Goal: Task Accomplishment & Management: Manage account settings

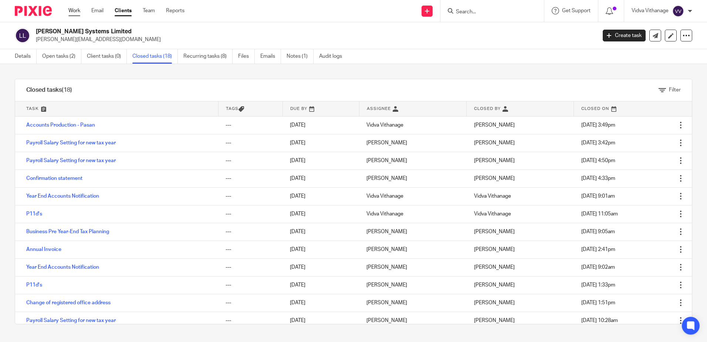
click at [80, 11] on link "Work" at bounding box center [74, 10] width 12 height 7
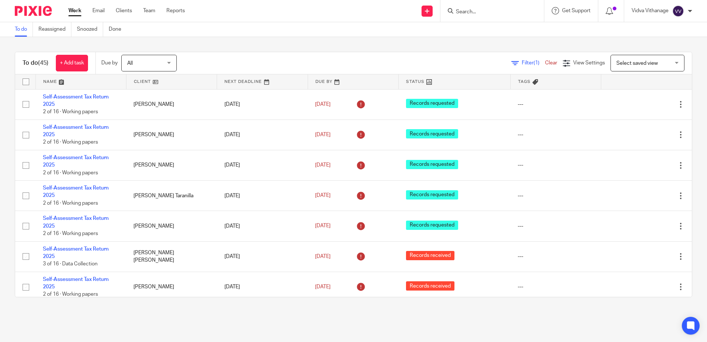
click at [506, 11] on input "Search" at bounding box center [488, 12] width 67 height 7
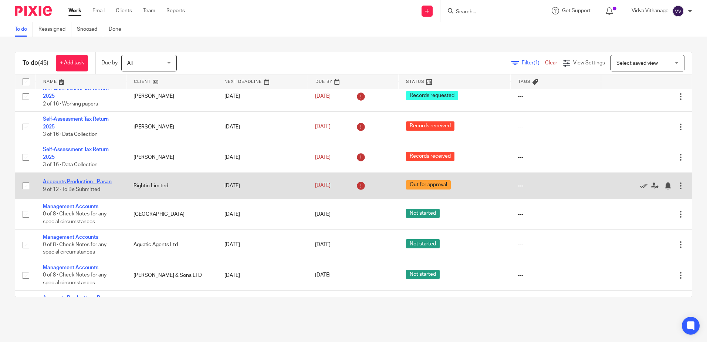
click at [83, 181] on link "Accounts Production - Pasan" at bounding box center [77, 181] width 69 height 5
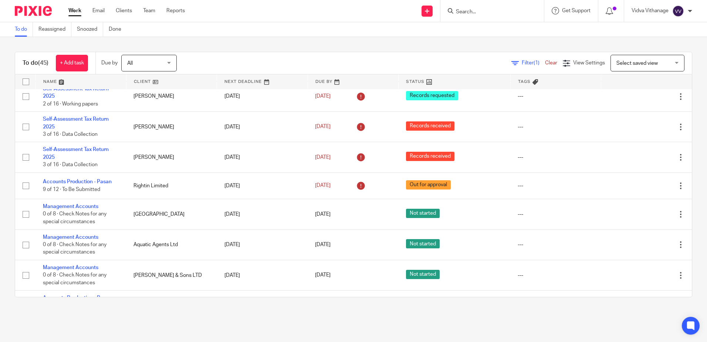
scroll to position [367, 0]
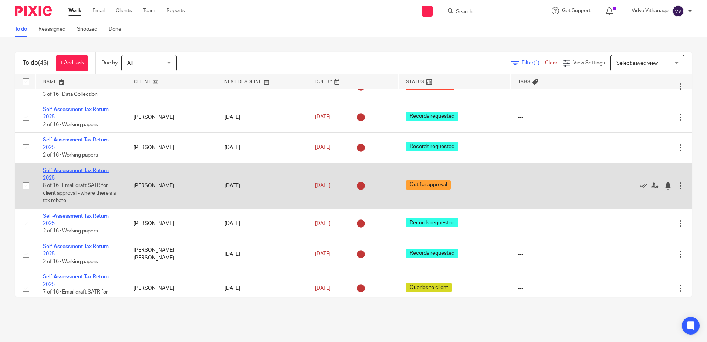
click at [82, 171] on link "Self-Assessment Tax Return 2025" at bounding box center [76, 174] width 66 height 13
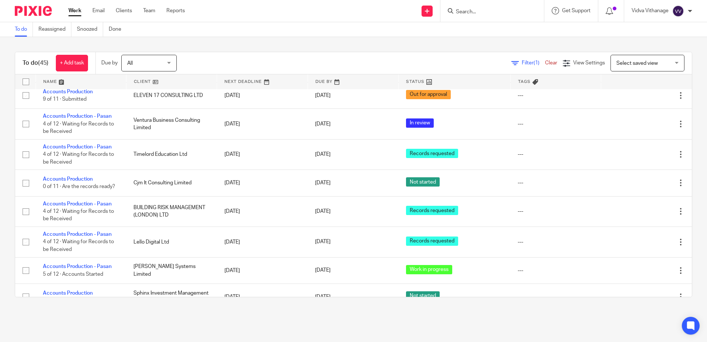
scroll to position [1106, 0]
click at [522, 61] on span "Filter (1)" at bounding box center [533, 62] width 23 height 5
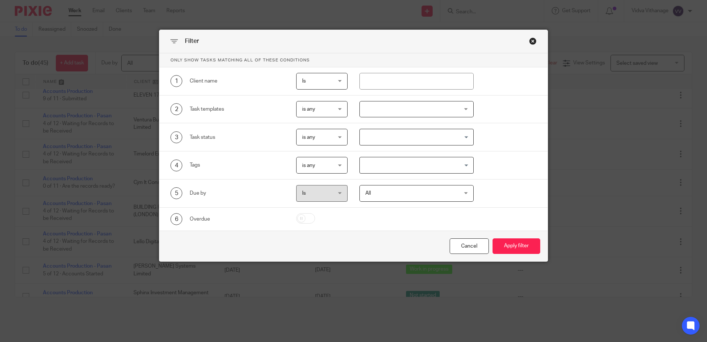
click at [411, 137] on input "Search for option" at bounding box center [415, 137] width 109 height 13
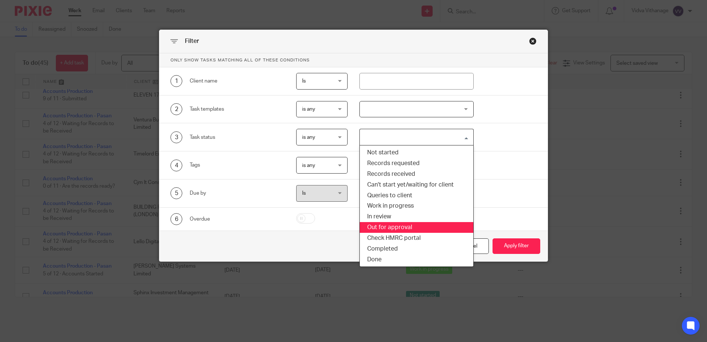
click at [389, 225] on li "Out for approval" at bounding box center [417, 227] width 114 height 11
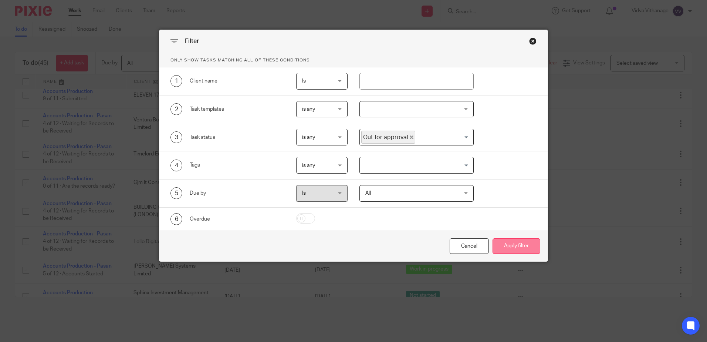
click at [524, 250] on button "Apply filter" at bounding box center [517, 246] width 48 height 16
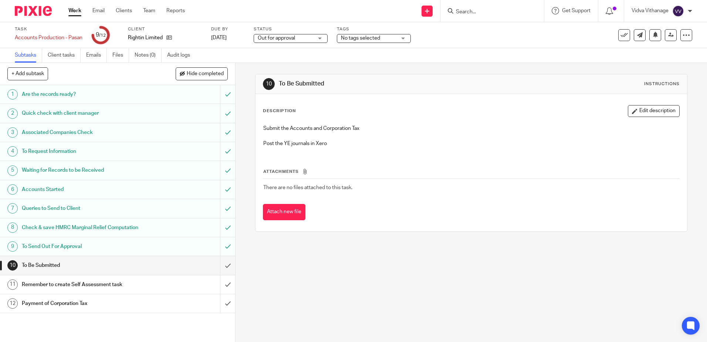
click at [290, 37] on span "Out for approval" at bounding box center [276, 38] width 37 height 5
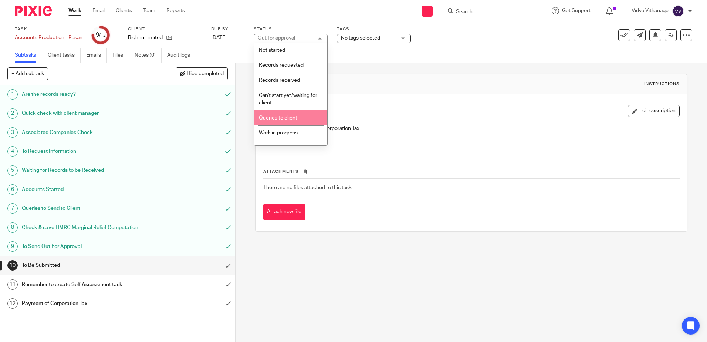
scroll to position [55, 0]
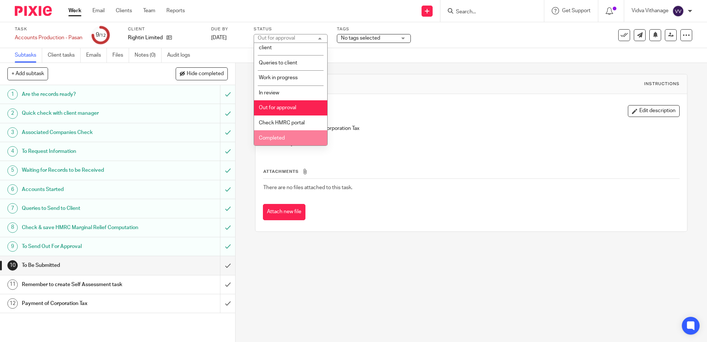
click at [275, 137] on span "Completed" at bounding box center [272, 137] width 26 height 5
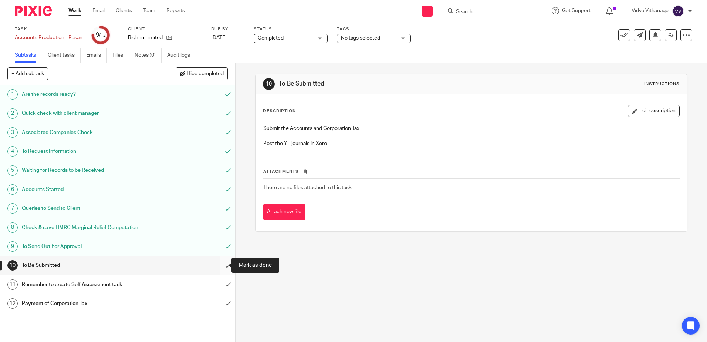
click at [216, 269] on input "submit" at bounding box center [117, 265] width 235 height 18
click at [216, 290] on input "submit" at bounding box center [117, 284] width 235 height 18
click at [219, 304] on input "submit" at bounding box center [117, 303] width 235 height 18
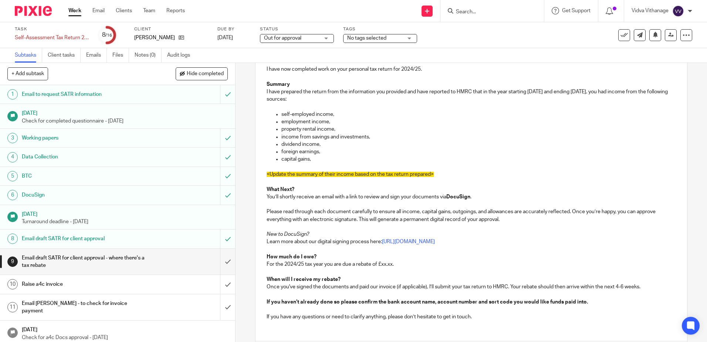
scroll to position [169, 0]
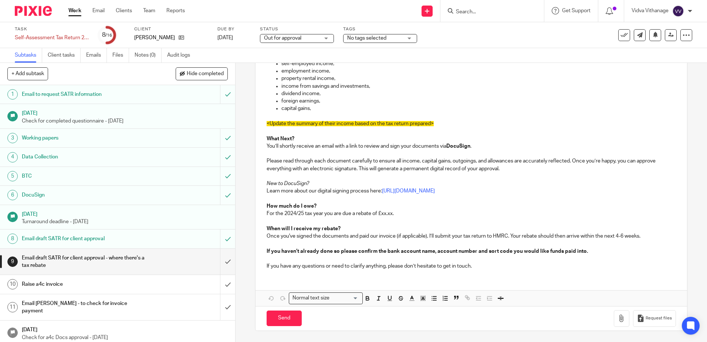
click at [300, 40] on span "Out for approval" at bounding box center [282, 38] width 37 height 5
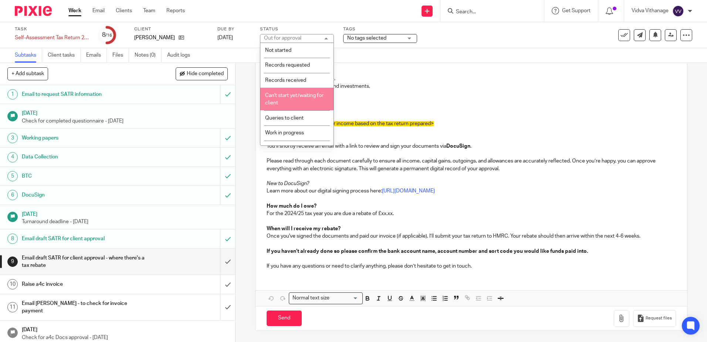
scroll to position [55, 0]
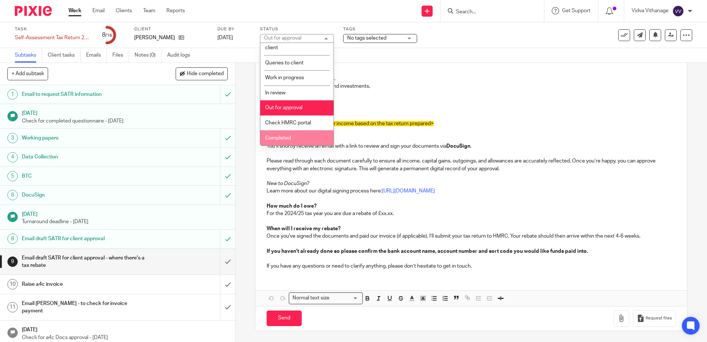
click at [279, 132] on li "Completed" at bounding box center [296, 137] width 73 height 15
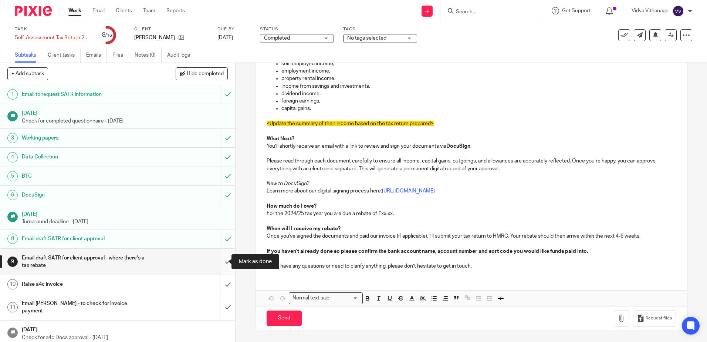
click at [217, 262] on input "submit" at bounding box center [117, 262] width 235 height 26
click at [217, 287] on input "submit" at bounding box center [117, 284] width 235 height 18
click at [219, 304] on input "submit" at bounding box center [117, 307] width 235 height 26
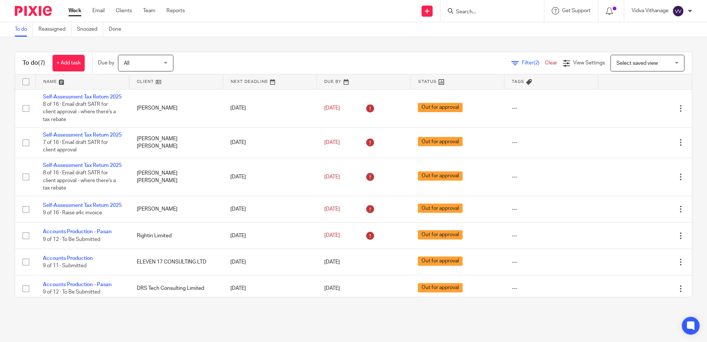
scroll to position [31, 0]
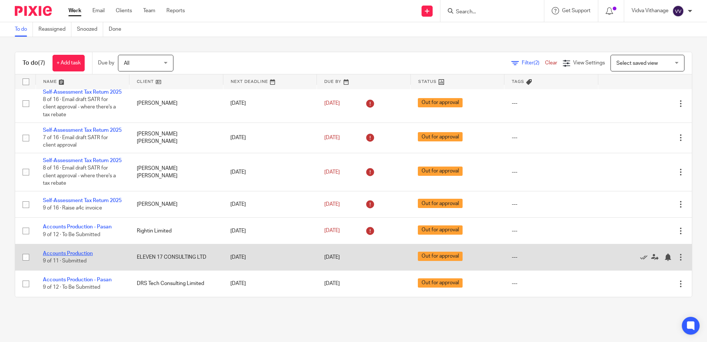
click at [53, 253] on link "Accounts Production" at bounding box center [68, 253] width 50 height 5
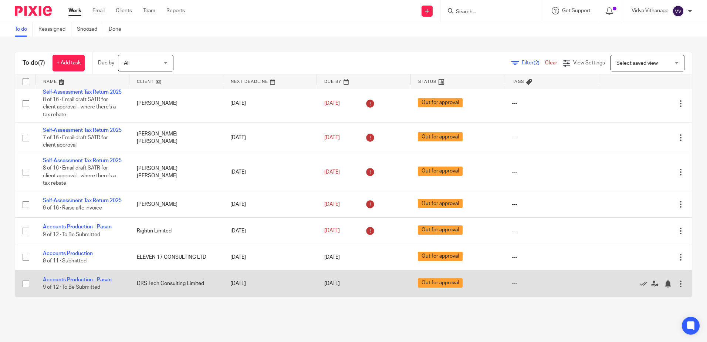
click at [68, 279] on link "Accounts Production - Pasan" at bounding box center [77, 279] width 69 height 5
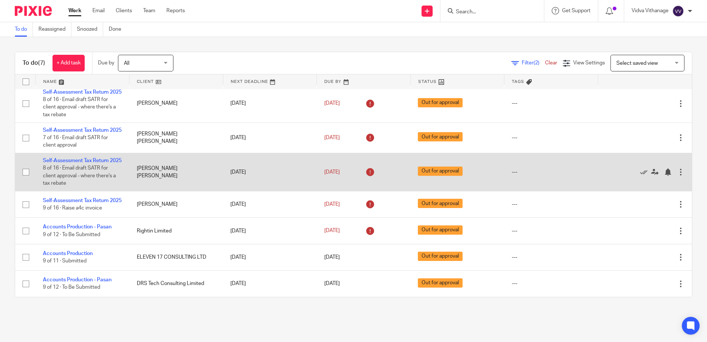
scroll to position [0, 0]
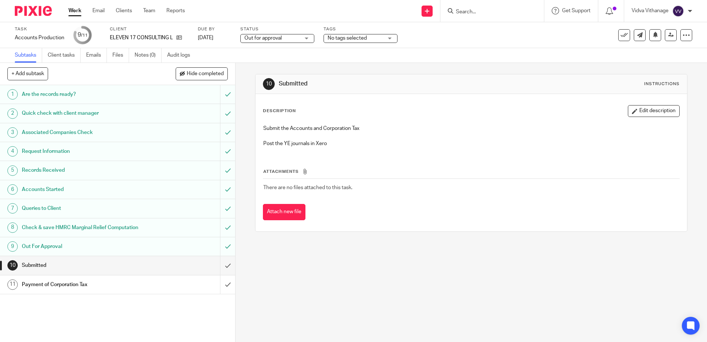
click at [275, 38] on span "Out for approval" at bounding box center [262, 38] width 37 height 5
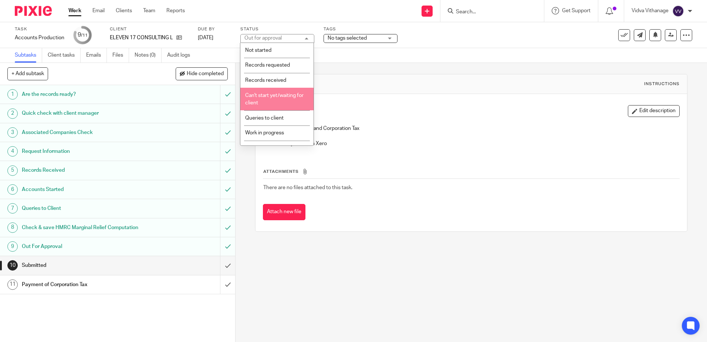
scroll to position [55, 0]
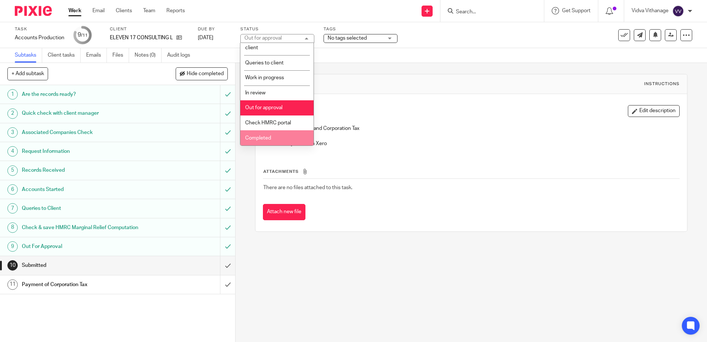
click at [269, 136] on span "Completed" at bounding box center [258, 137] width 26 height 5
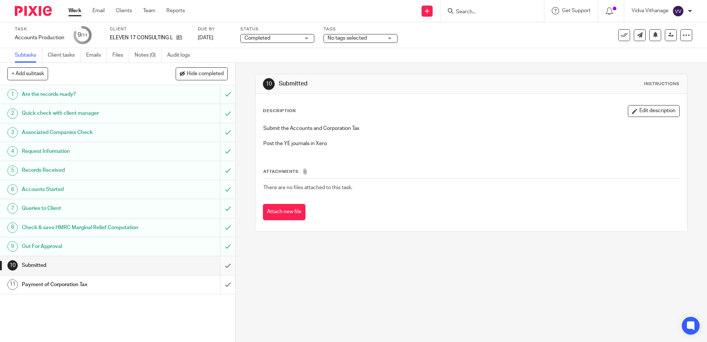
click at [223, 267] on input "submit" at bounding box center [117, 265] width 235 height 18
click at [221, 282] on input "submit" at bounding box center [117, 284] width 235 height 18
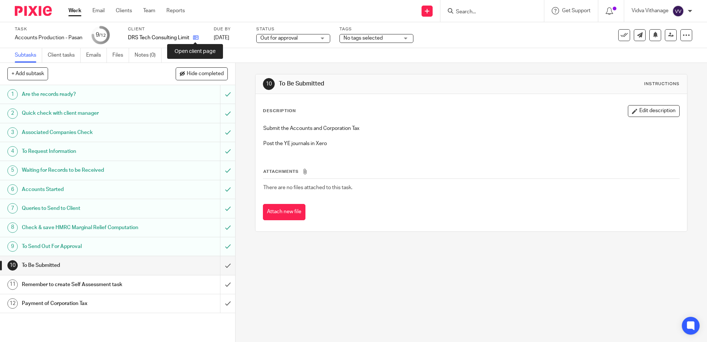
click at [197, 36] on icon at bounding box center [196, 38] width 6 height 6
click at [285, 43] on div "Status Out for approval Out for approval Not started Records requested Records …" at bounding box center [293, 35] width 74 height 18
click at [285, 41] on span "Out for approval" at bounding box center [287, 38] width 55 height 8
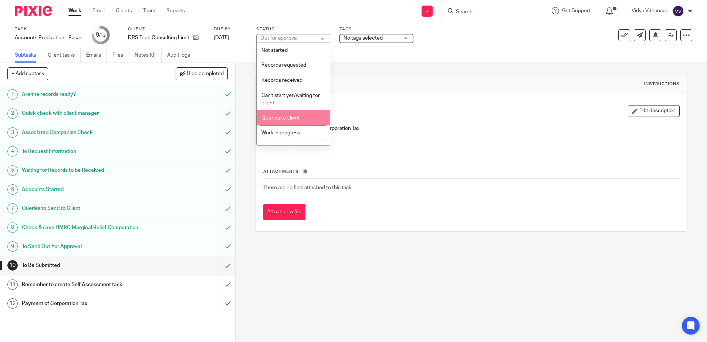
scroll to position [55, 0]
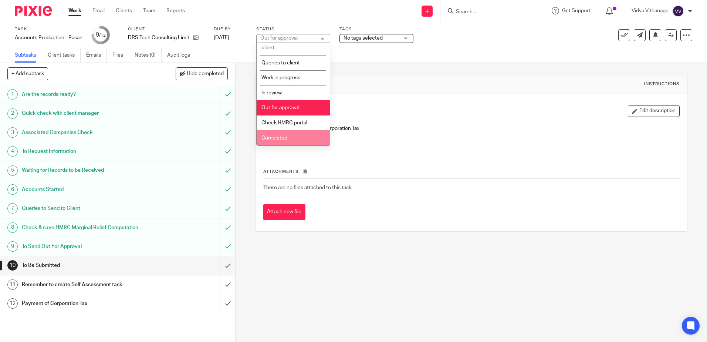
click at [271, 138] on span "Completed" at bounding box center [275, 137] width 26 height 5
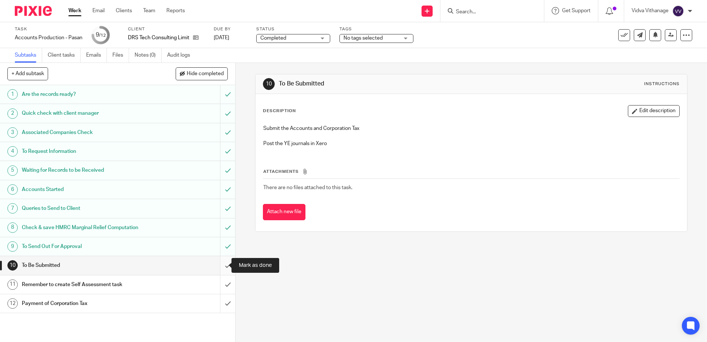
click at [220, 266] on input "submit" at bounding box center [117, 265] width 235 height 18
drag, startPoint x: 220, startPoint y: 281, endPoint x: 220, endPoint y: 294, distance: 12.9
click at [220, 282] on input "submit" at bounding box center [117, 284] width 235 height 18
click at [220, 297] on input "submit" at bounding box center [117, 303] width 235 height 18
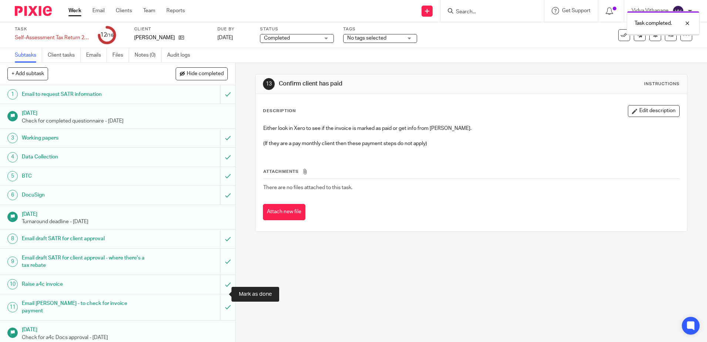
scroll to position [72, 0]
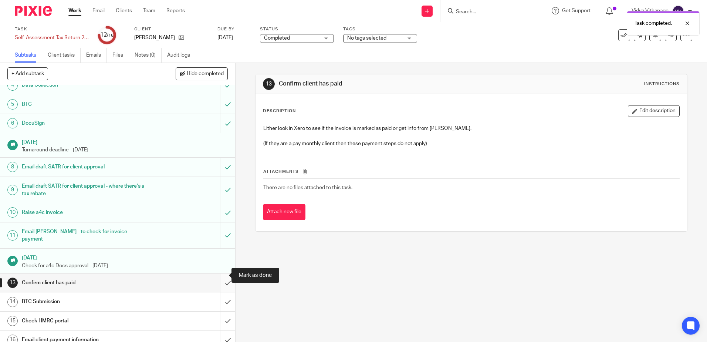
click at [223, 273] on input "submit" at bounding box center [117, 282] width 235 height 18
drag, startPoint x: 218, startPoint y: 291, endPoint x: 220, endPoint y: 299, distance: 8.0
click at [218, 292] on input "submit" at bounding box center [117, 301] width 235 height 18
drag, startPoint x: 225, startPoint y: 312, endPoint x: 225, endPoint y: 316, distance: 4.1
click at [225, 313] on input "submit" at bounding box center [117, 320] width 235 height 18
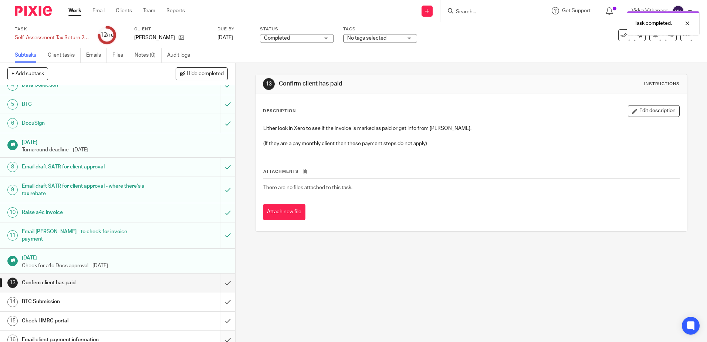
click at [222, 330] on input "submit" at bounding box center [117, 339] width 235 height 18
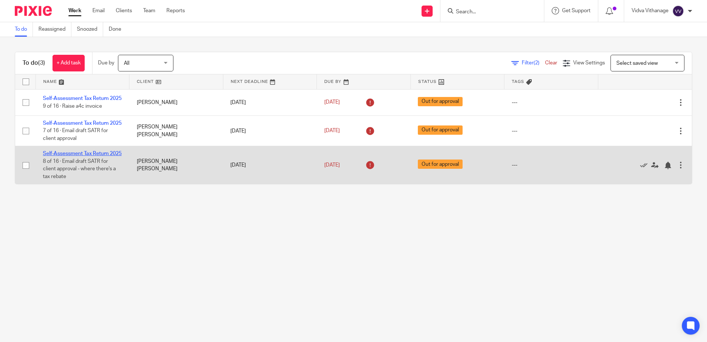
click at [78, 156] on link "Self-Assessment Tax Return 2025" at bounding box center [82, 153] width 79 height 5
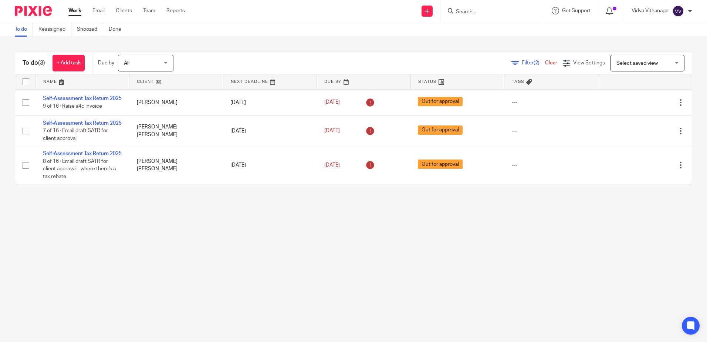
click at [75, 10] on link "Work" at bounding box center [74, 10] width 13 height 7
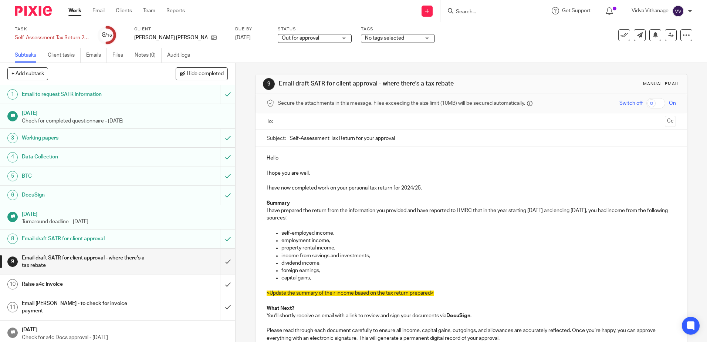
scroll to position [72, 0]
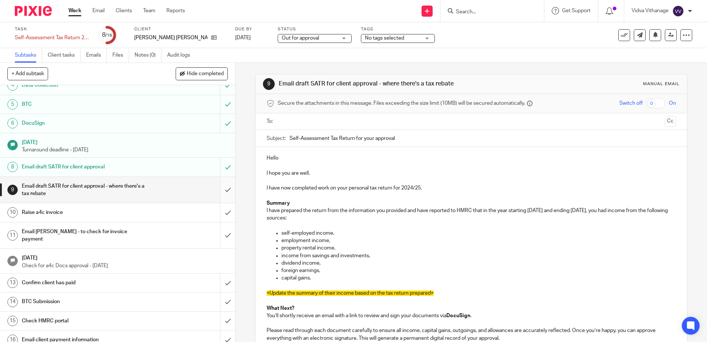
click at [224, 189] on input "submit" at bounding box center [117, 190] width 235 height 26
click at [220, 215] on input "submit" at bounding box center [117, 212] width 235 height 18
drag, startPoint x: 221, startPoint y: 234, endPoint x: 221, endPoint y: 245, distance: 10.7
click at [221, 235] on input "submit" at bounding box center [117, 235] width 235 height 26
click at [222, 280] on input "submit" at bounding box center [117, 282] width 235 height 18
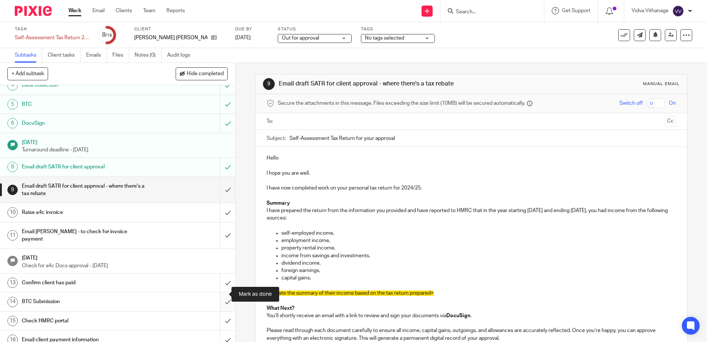
click at [222, 295] on input "submit" at bounding box center [117, 301] width 235 height 18
click at [219, 311] on input "submit" at bounding box center [117, 320] width 235 height 18
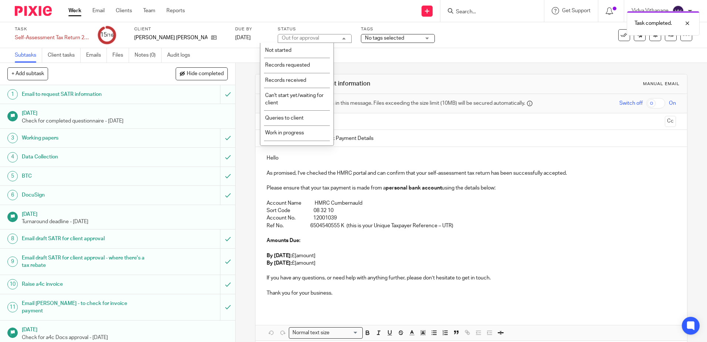
scroll to position [55, 0]
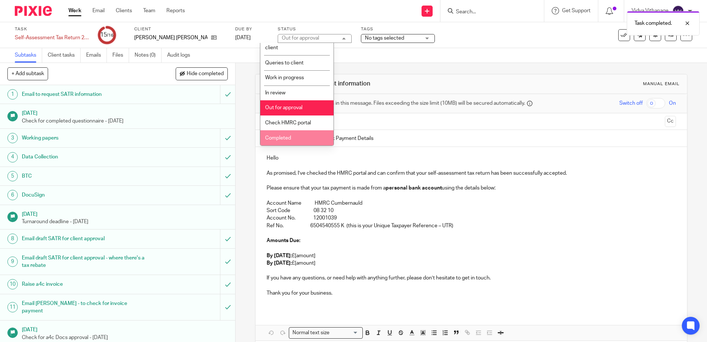
click at [285, 141] on li "Completed" at bounding box center [296, 137] width 73 height 15
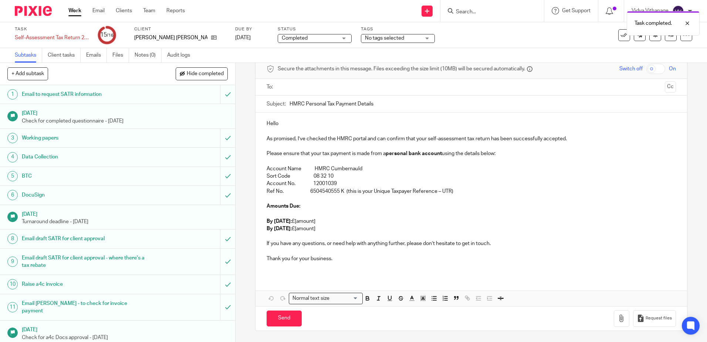
scroll to position [72, 0]
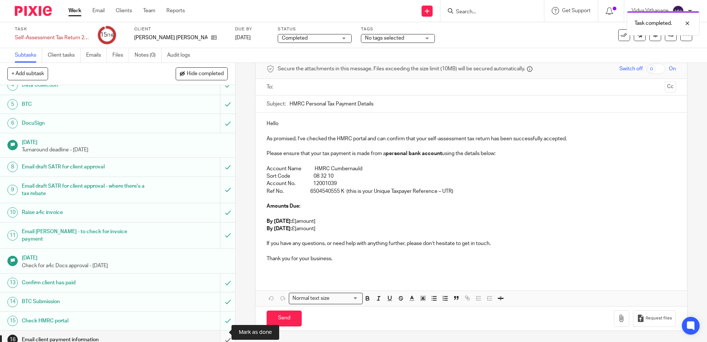
click at [226, 333] on input "submit" at bounding box center [117, 339] width 235 height 18
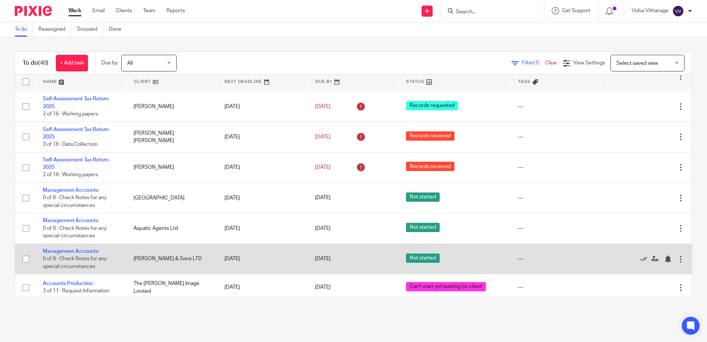
scroll to position [712, 0]
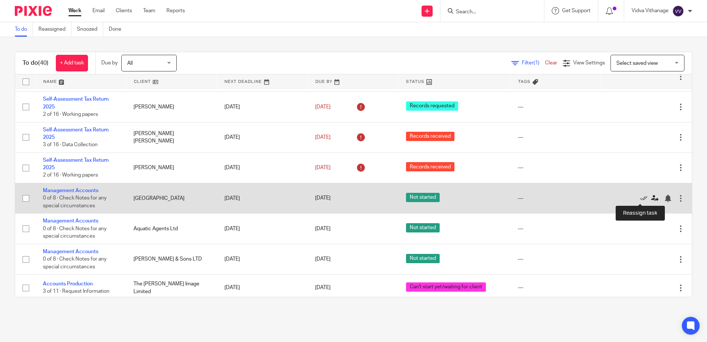
click at [651, 197] on icon at bounding box center [654, 198] width 7 height 7
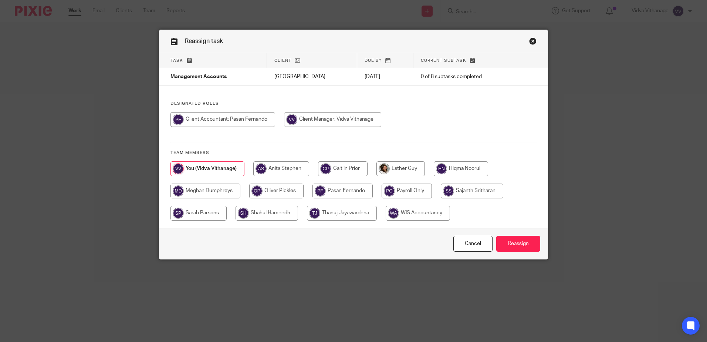
click at [464, 172] on input "radio" at bounding box center [461, 168] width 54 height 15
radio input "true"
click at [505, 244] on input "Reassign" at bounding box center [518, 244] width 44 height 16
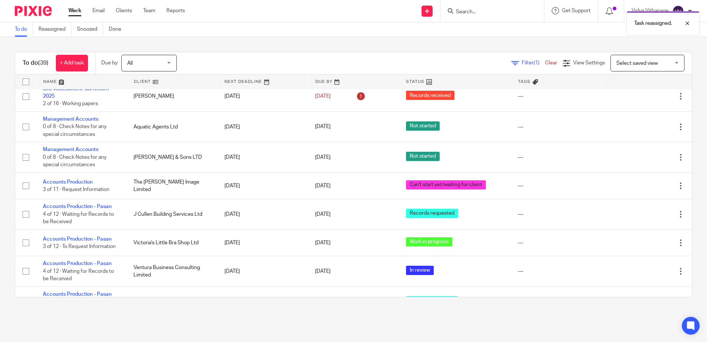
scroll to position [720, 0]
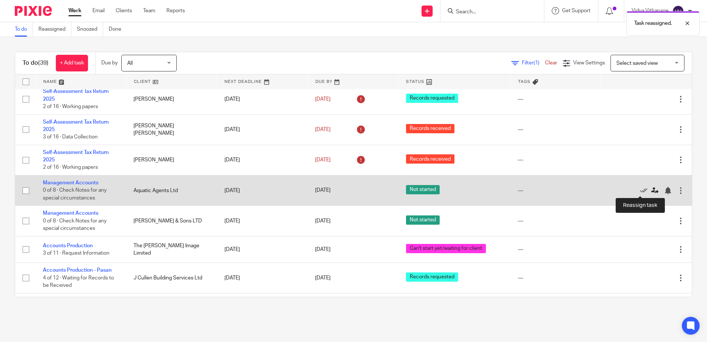
click at [651, 189] on icon at bounding box center [654, 190] width 7 height 7
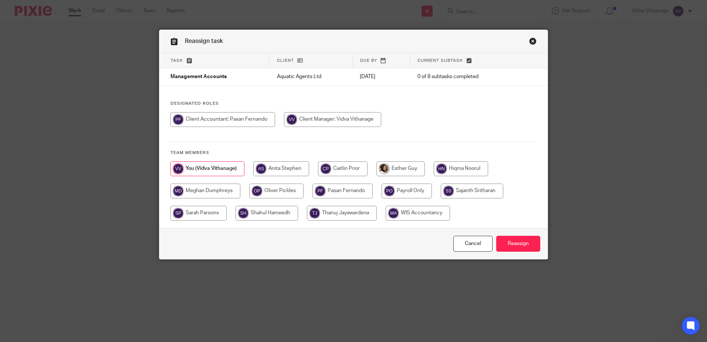
click at [470, 167] on input "radio" at bounding box center [461, 168] width 54 height 15
radio input "true"
click at [515, 245] on input "Reassign" at bounding box center [518, 244] width 44 height 16
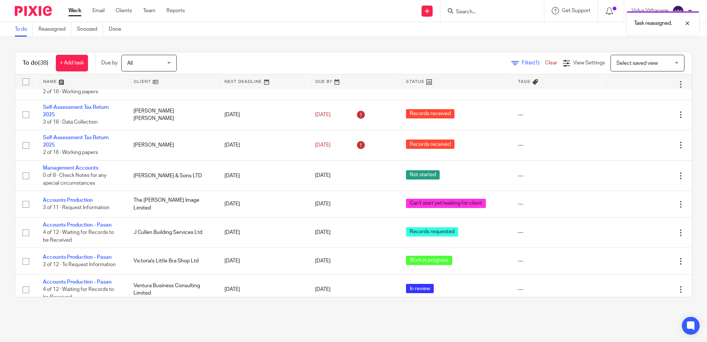
scroll to position [734, 0]
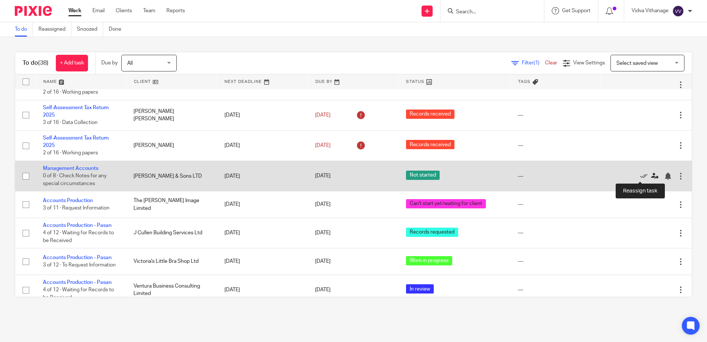
click at [651, 176] on icon at bounding box center [654, 175] width 7 height 7
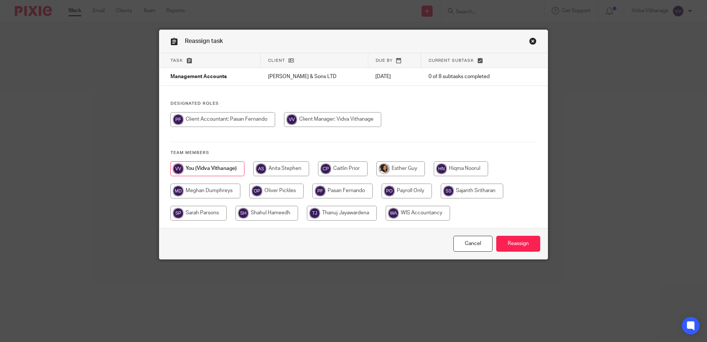
click at [452, 174] on input "radio" at bounding box center [461, 168] width 54 height 15
radio input "true"
click at [503, 249] on input "Reassign" at bounding box center [518, 244] width 44 height 16
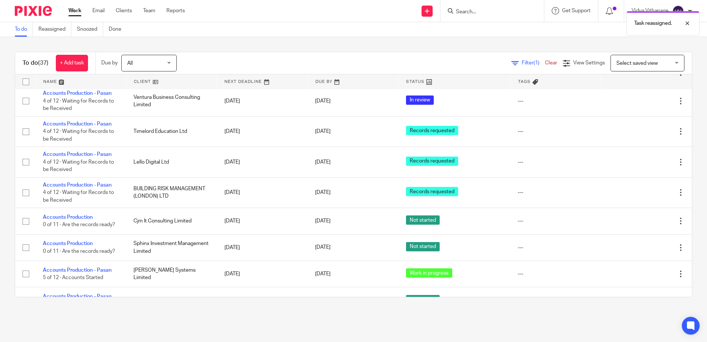
scroll to position [913, 0]
